Goal: Task Accomplishment & Management: Use online tool/utility

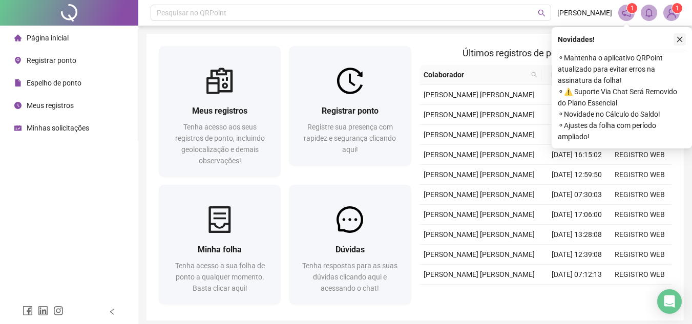
click at [680, 34] on button "button" at bounding box center [680, 39] width 12 height 12
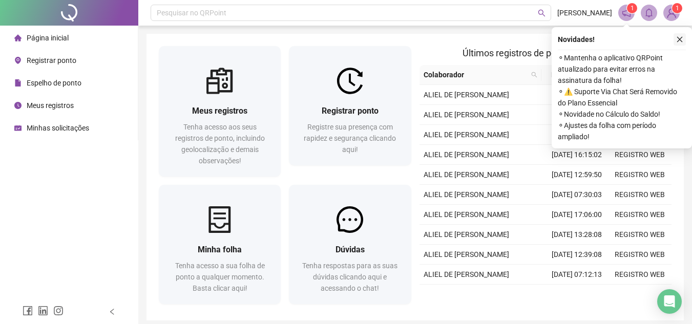
click at [676, 37] on button "button" at bounding box center [680, 39] width 12 height 12
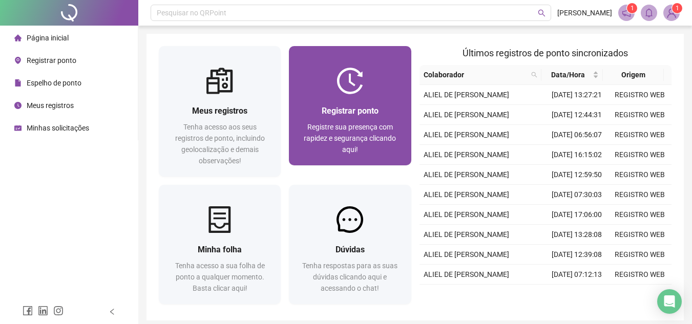
click at [354, 137] on span "Registre sua presença com rapidez e segurança clicando aqui!" at bounding box center [350, 138] width 92 height 31
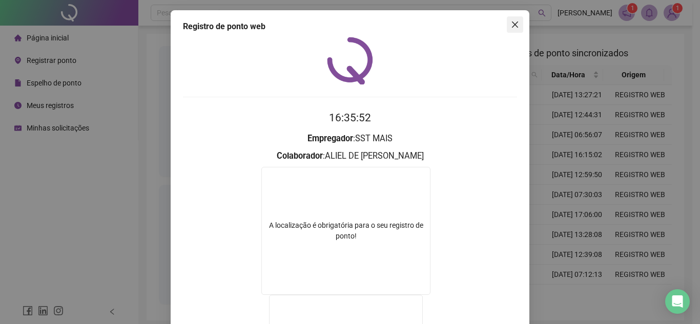
click at [507, 23] on span "Close" at bounding box center [515, 24] width 16 height 8
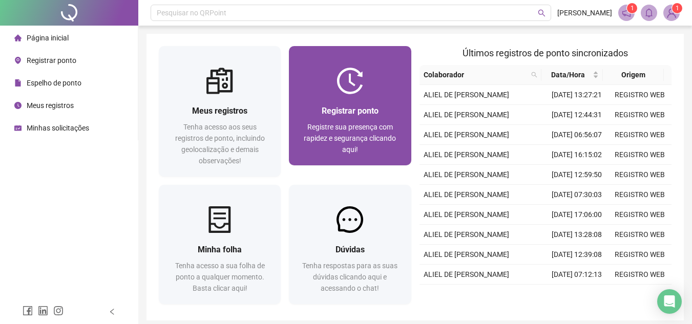
click at [404, 130] on div "Registrar ponto Registre sua presença com rapidez e segurança clicando aqui!" at bounding box center [350, 129] width 122 height 71
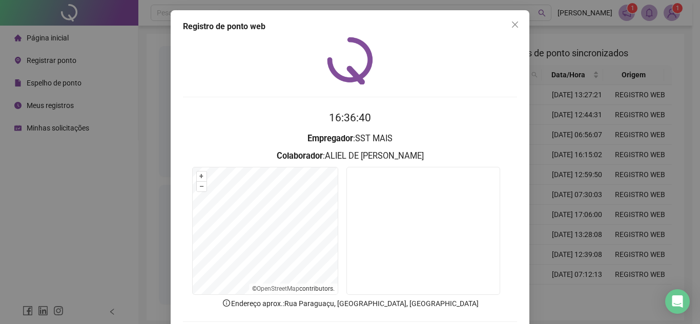
scroll to position [53, 0]
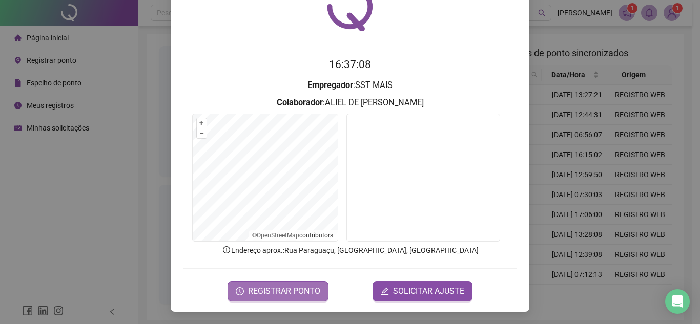
click at [290, 289] on span "REGISTRAR PONTO" at bounding box center [284, 291] width 72 height 12
